Goal: Task Accomplishment & Management: Manage account settings

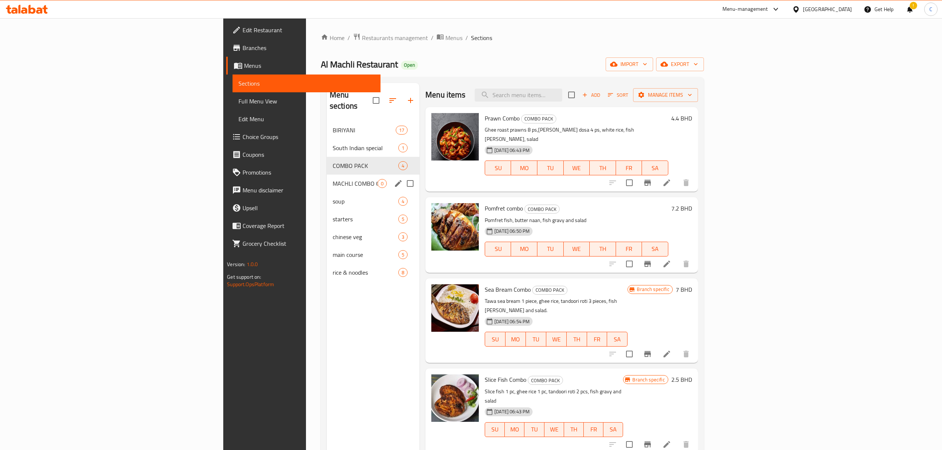
click at [327, 175] on div "MACHLI COMBO OFFER 0" at bounding box center [373, 184] width 93 height 18
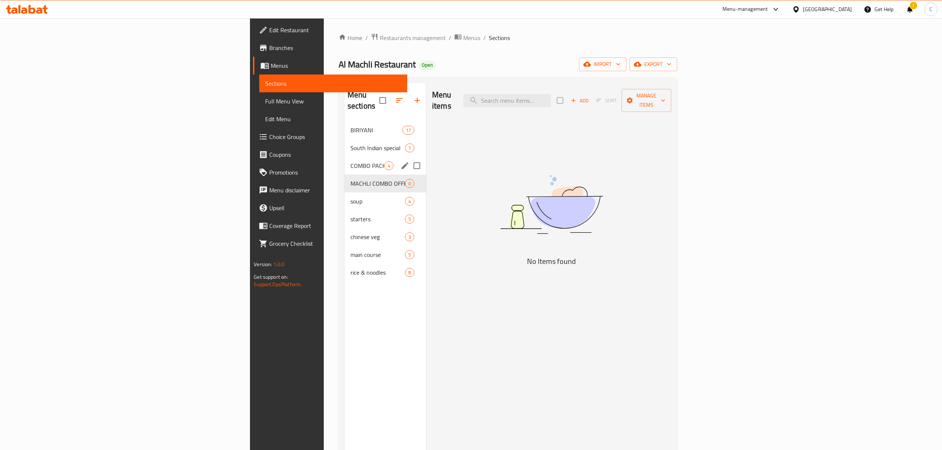
click at [345, 157] on div "COMBO PACK 4" at bounding box center [386, 166] width 82 height 18
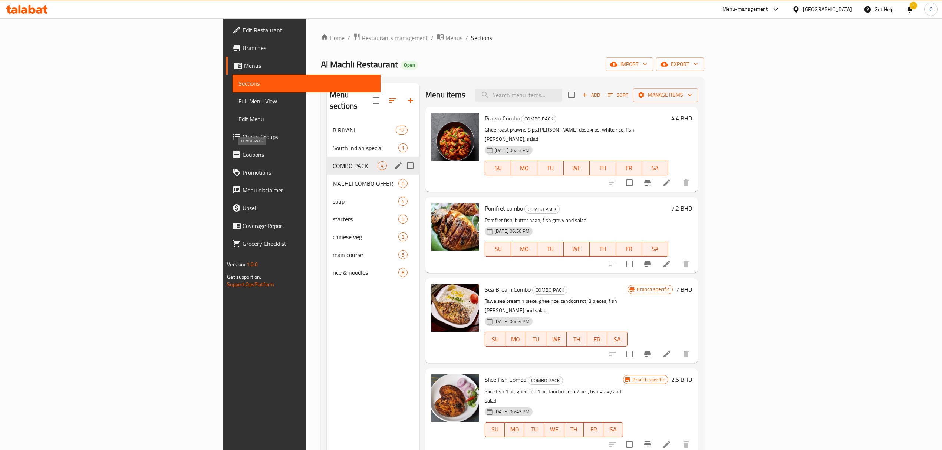
click at [333, 161] on span "COMBO PACK" at bounding box center [355, 165] width 45 height 9
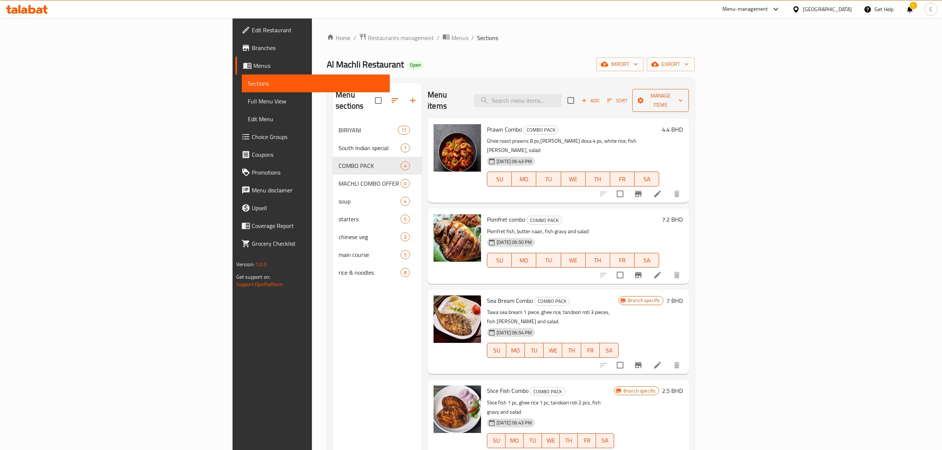
click at [683, 96] on span "Manage items" at bounding box center [660, 100] width 45 height 19
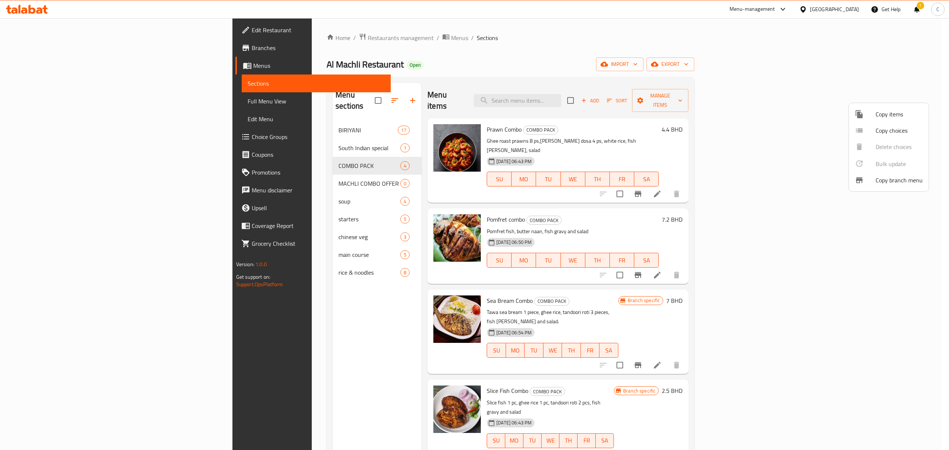
click at [765, 67] on div at bounding box center [474, 225] width 949 height 450
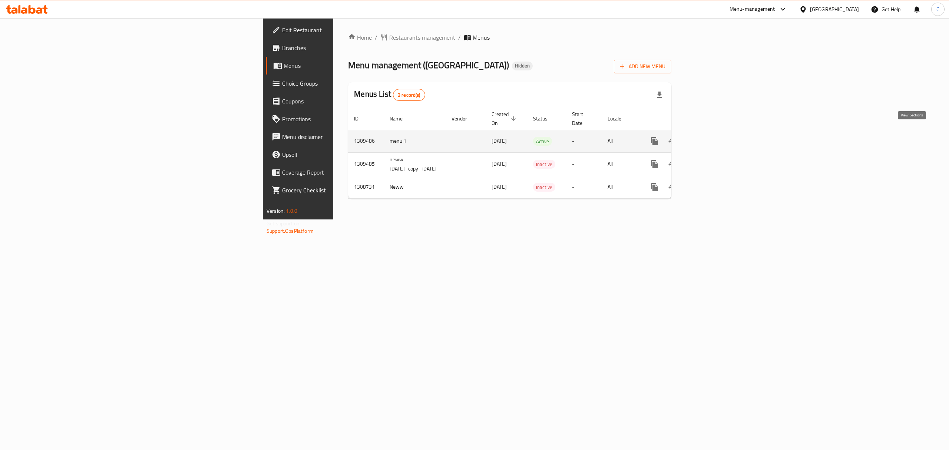
click at [712, 138] on icon "enhanced table" at bounding box center [708, 141] width 7 height 7
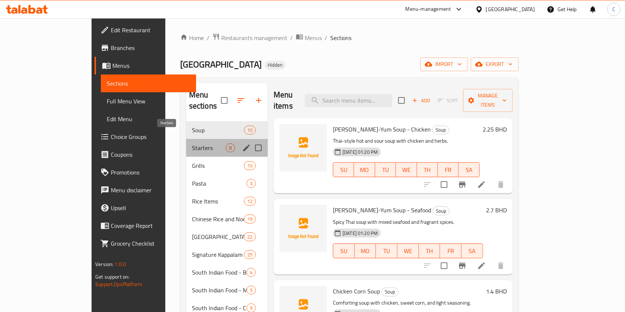
click at [192, 144] on span "Starters" at bounding box center [209, 148] width 34 height 9
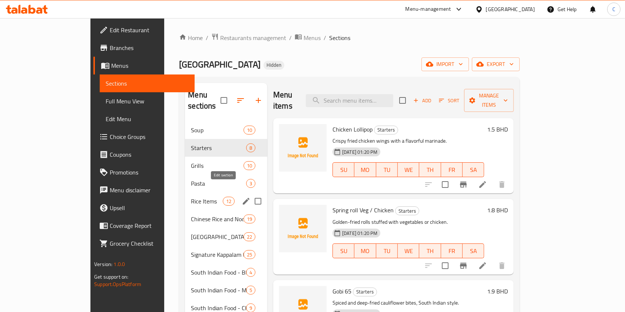
scroll to position [142, 0]
